Goal: Obtain resource: Obtain resource

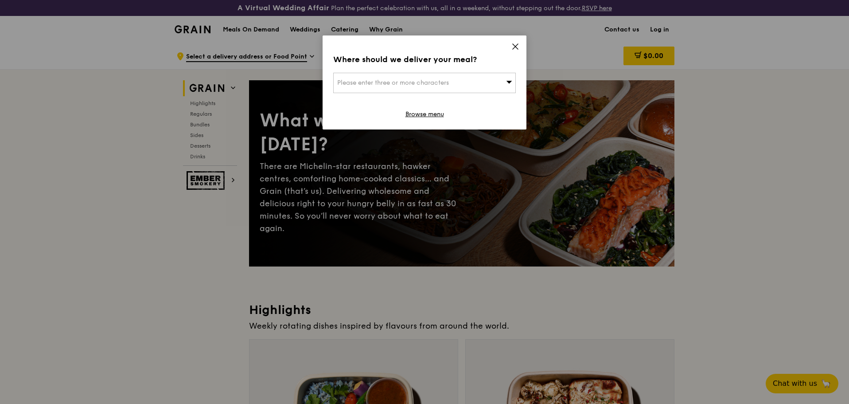
click at [511, 47] on div "Where should we deliver your meal? Please enter three or more characters Browse…" at bounding box center [425, 82] width 204 height 94
click at [509, 54] on div "Where should we deliver your meal?" at bounding box center [424, 59] width 183 height 12
click at [511, 48] on icon at bounding box center [515, 47] width 8 height 8
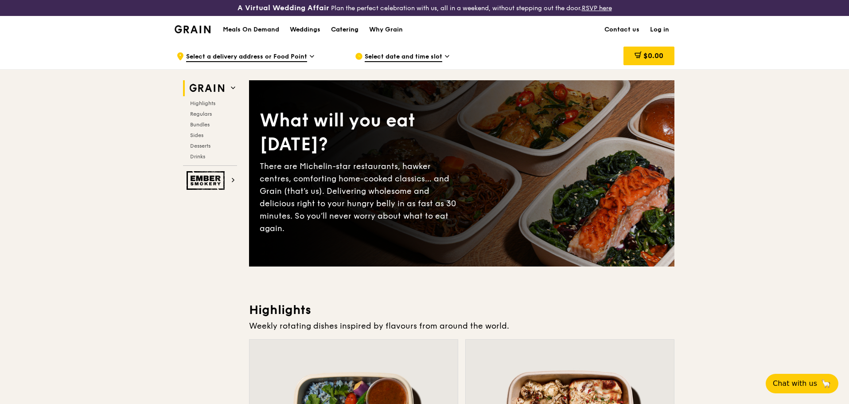
click at [336, 25] on div "Catering" at bounding box center [344, 29] width 27 height 27
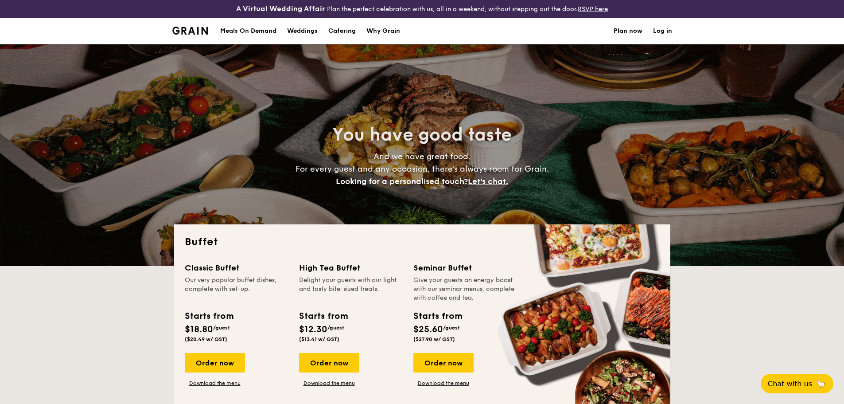
select select
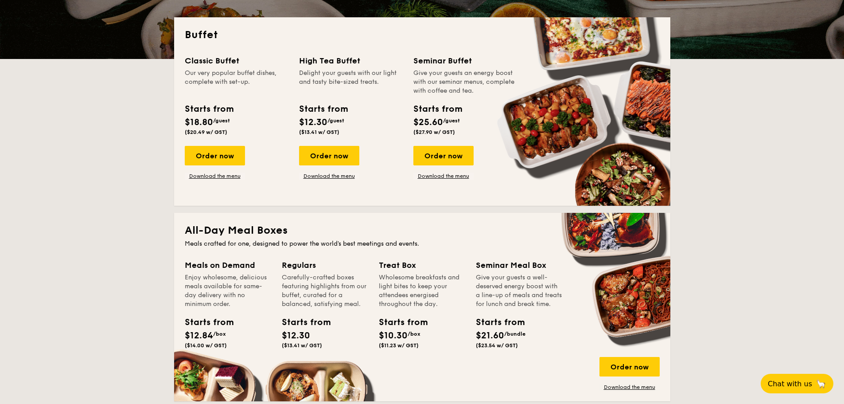
scroll to position [133, 0]
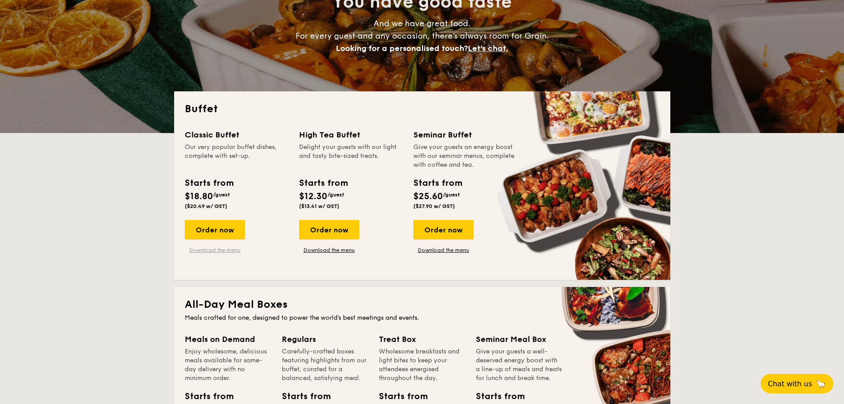
click at [203, 252] on link "Download the menu" at bounding box center [215, 249] width 60 height 7
